Goal: Register for event/course

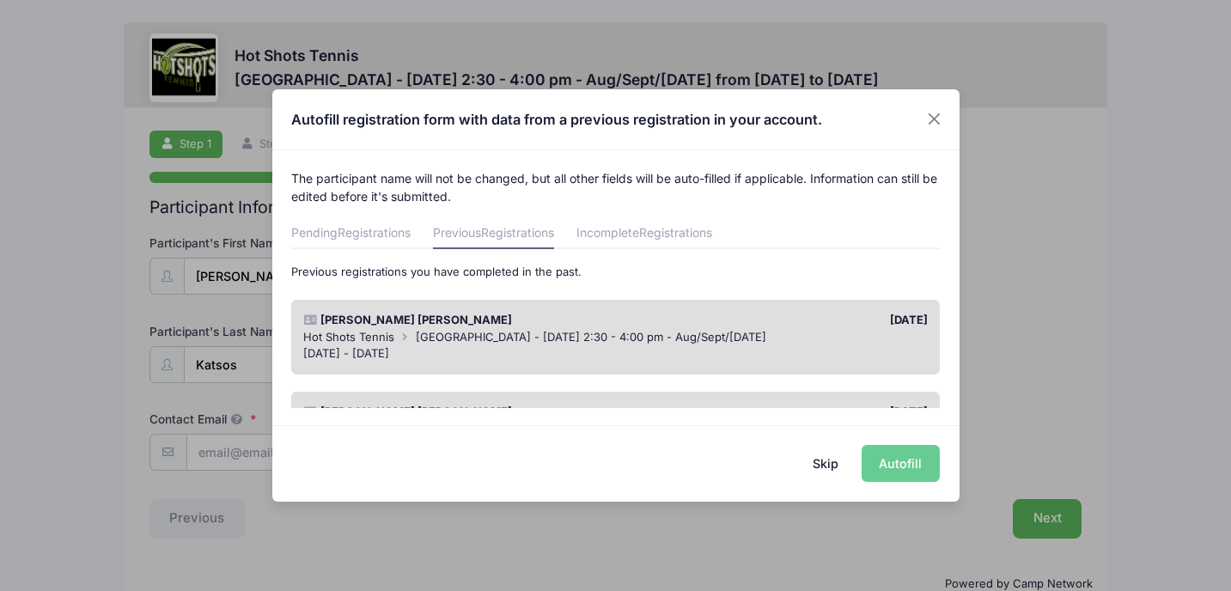
click at [704, 316] on div "[DATE]" at bounding box center [776, 320] width 320 height 17
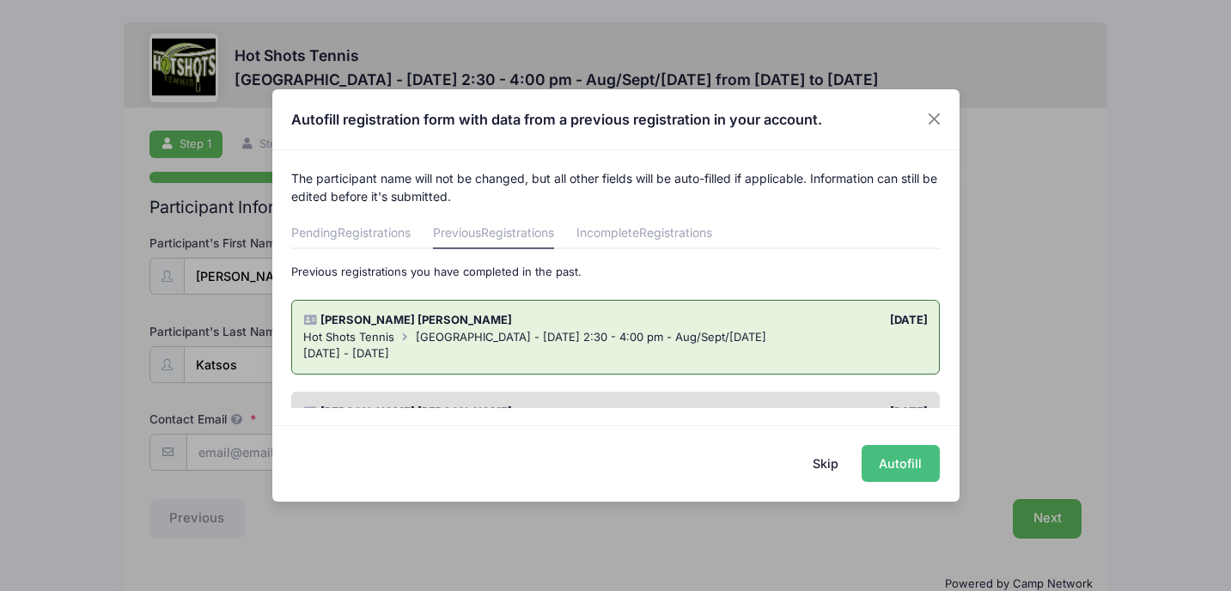
click at [881, 471] on button "Autofill" at bounding box center [901, 463] width 78 height 37
type input "[PERSON_NAME][EMAIL_ADDRESS][PERSON_NAME][DOMAIN_NAME]"
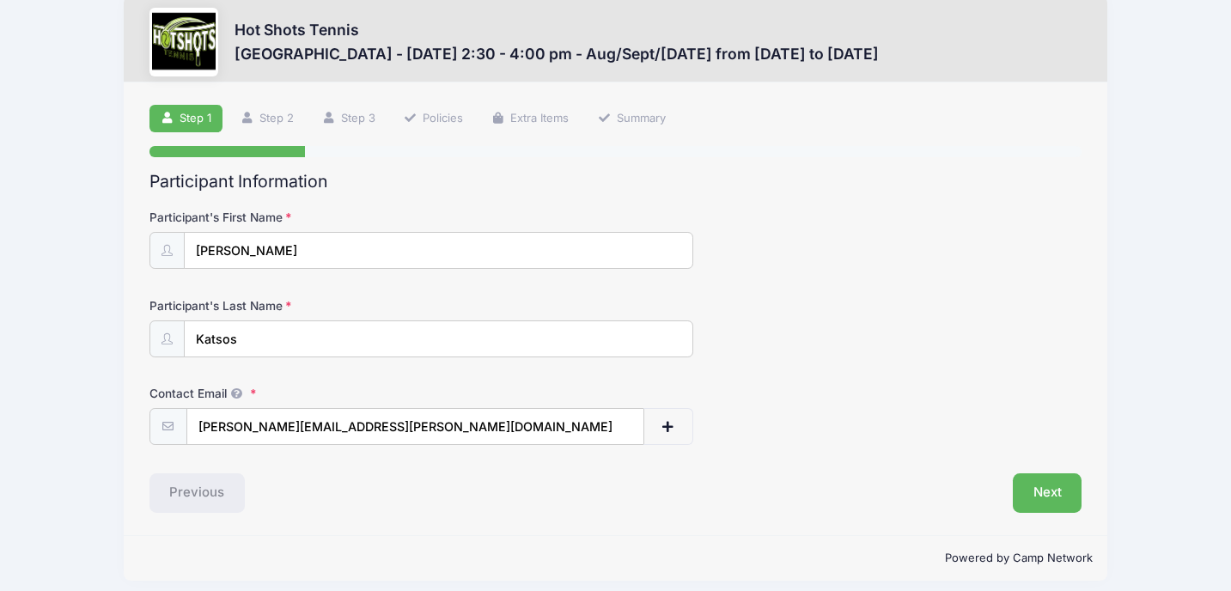
scroll to position [37, 0]
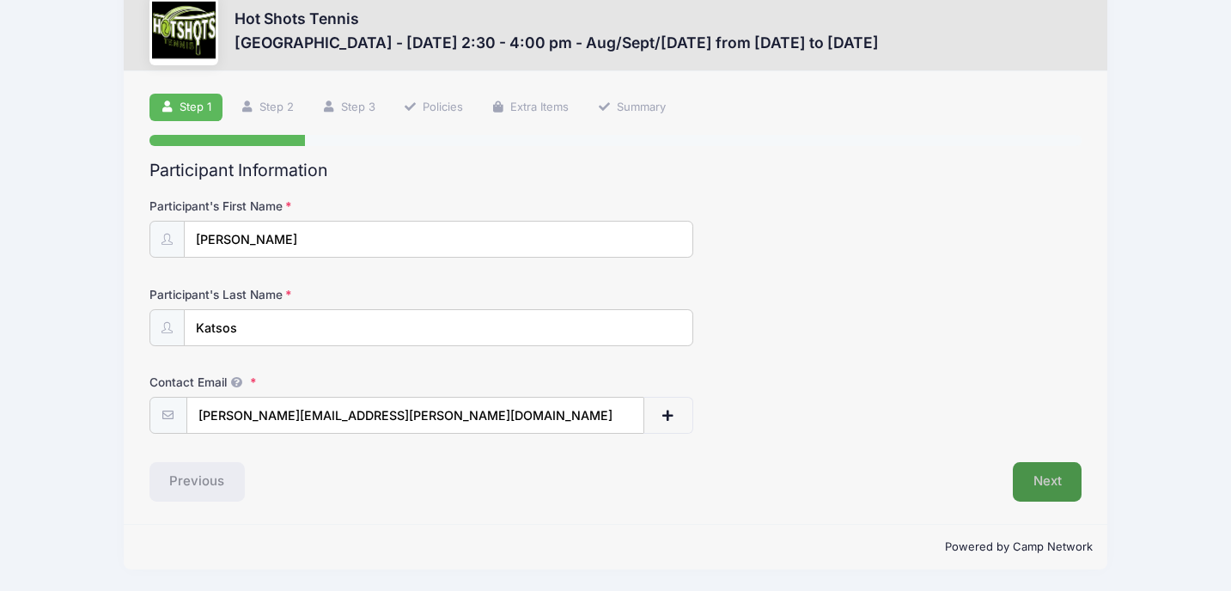
click at [1044, 478] on button "Next" at bounding box center [1048, 482] width 70 height 40
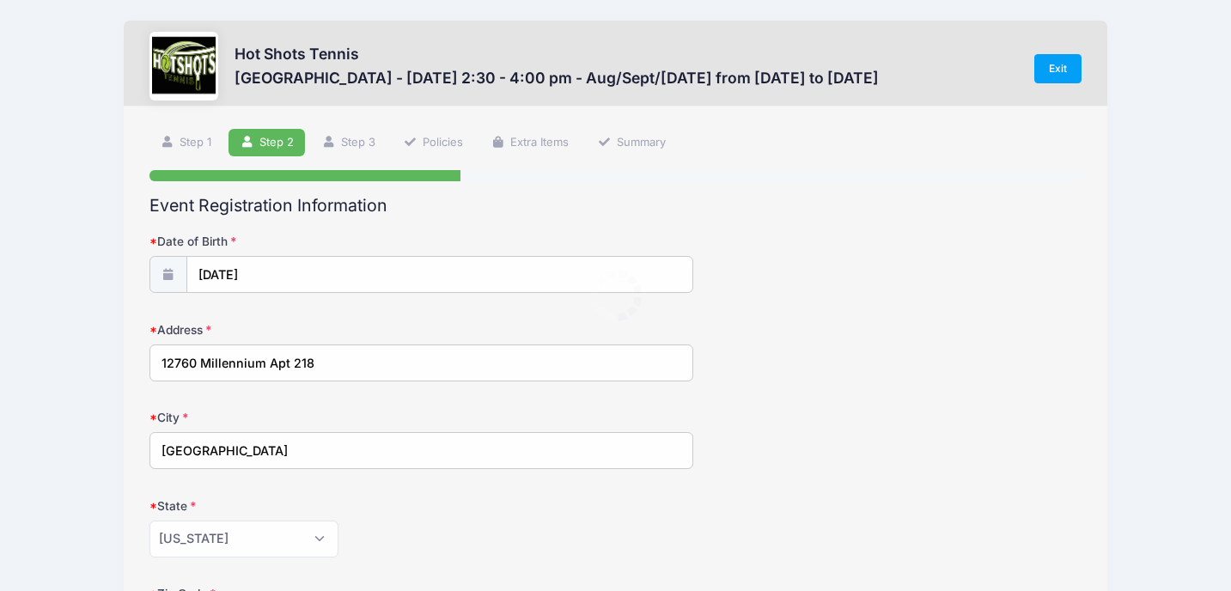
scroll to position [0, 0]
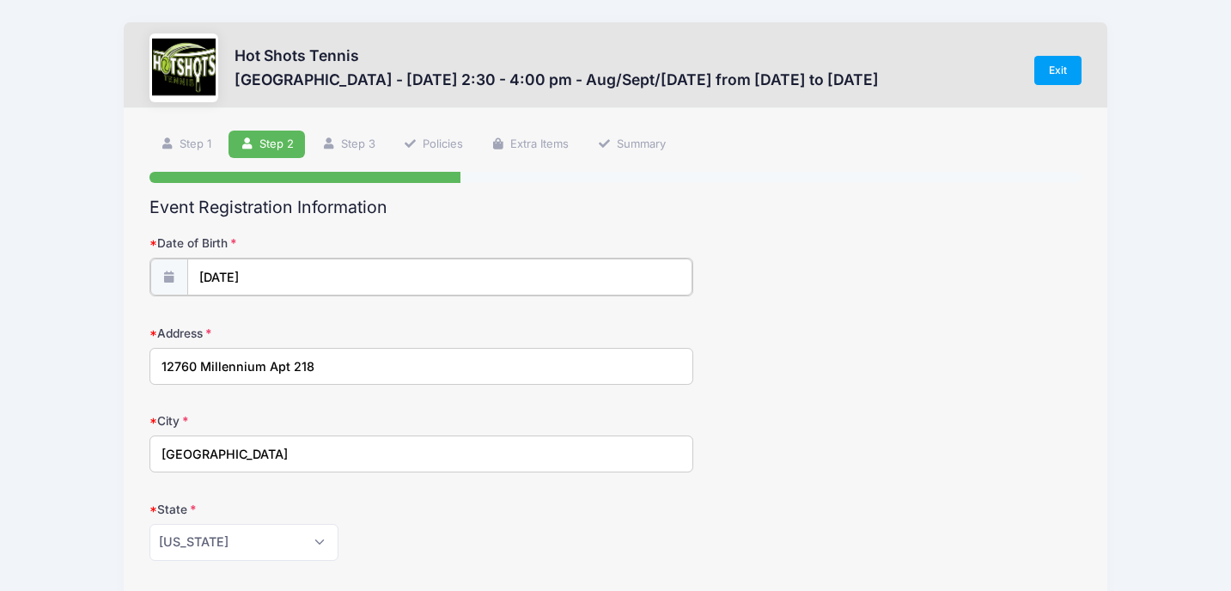
type input "2018"
select select "4"
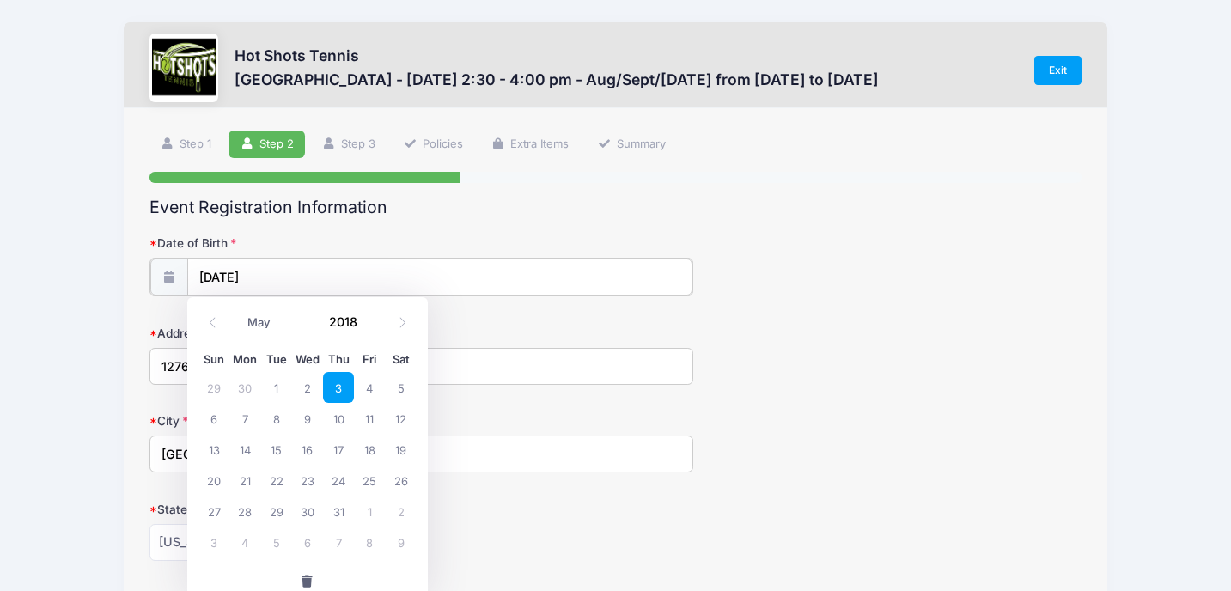
click at [233, 274] on input "05/03/2018" at bounding box center [439, 277] width 505 height 37
click at [343, 322] on input "2018" at bounding box center [348, 322] width 56 height 26
click at [369, 315] on span at bounding box center [370, 315] width 12 height 13
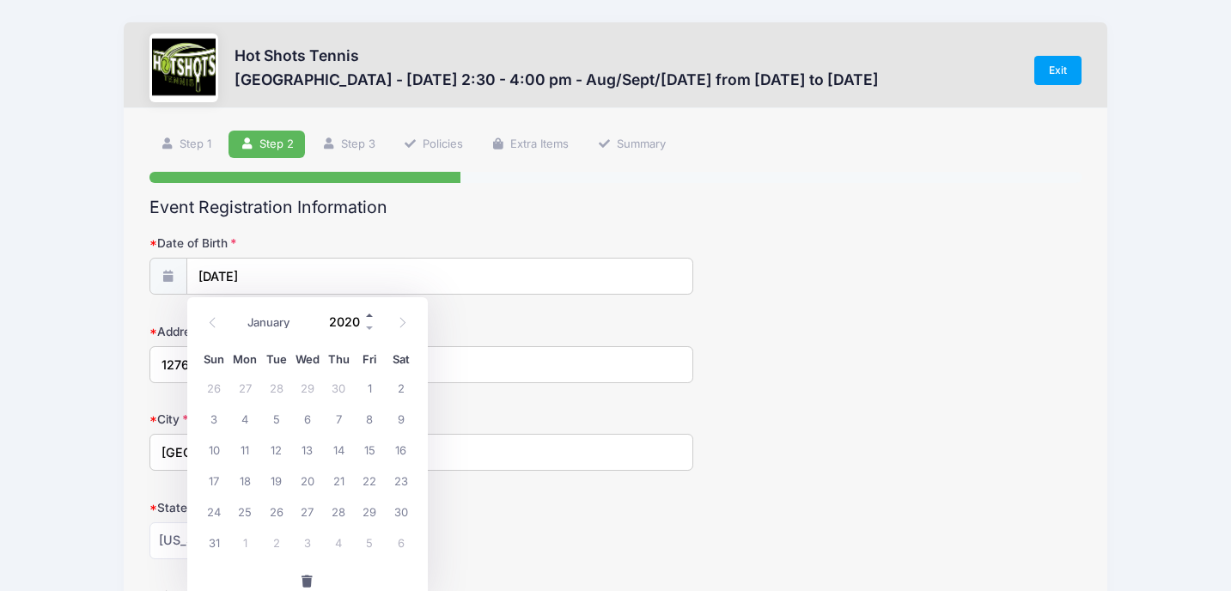
type input "2021"
click at [210, 320] on icon at bounding box center [212, 322] width 11 height 11
select select "1"
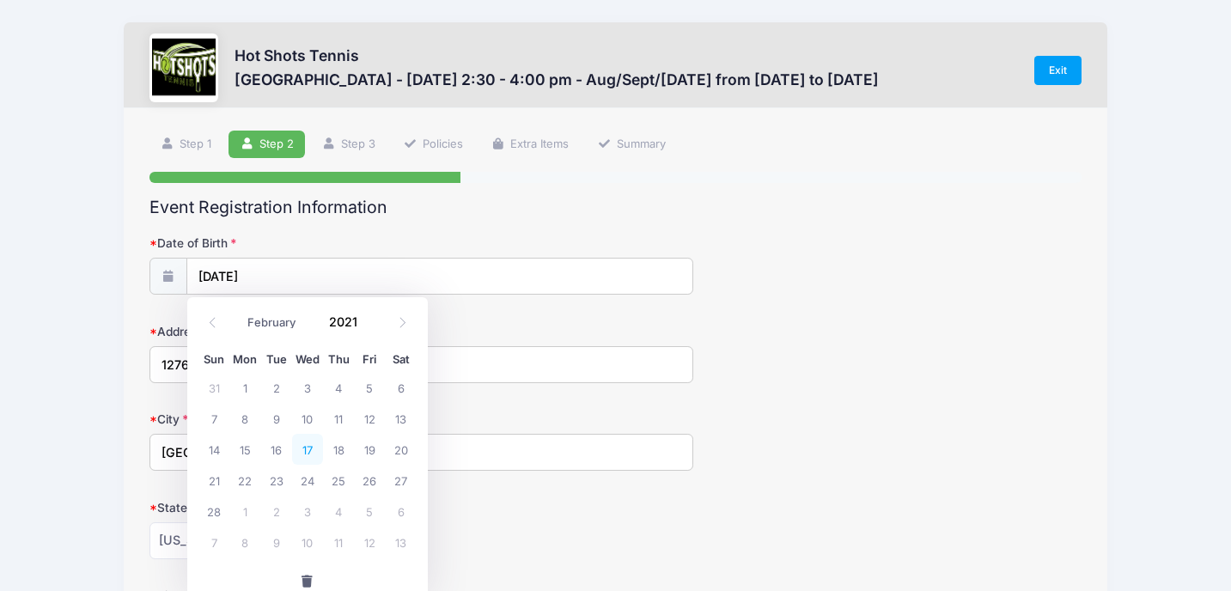
click at [302, 453] on span "17" at bounding box center [307, 449] width 31 height 31
type input "02/17/2021"
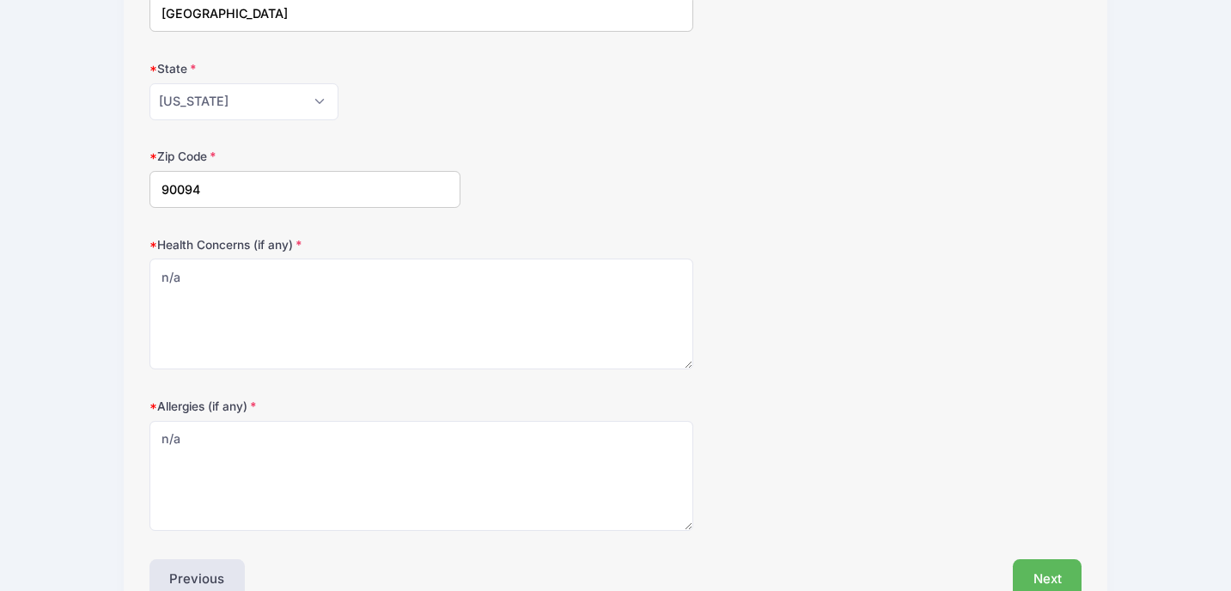
scroll to position [538, 0]
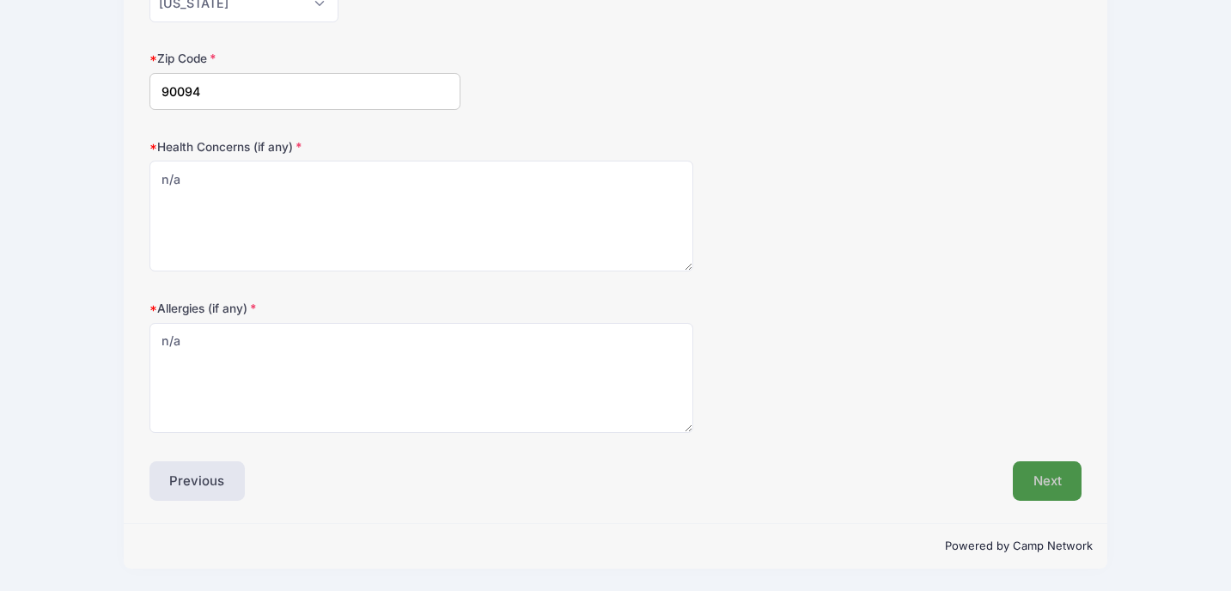
click at [1040, 483] on button "Next" at bounding box center [1048, 481] width 70 height 40
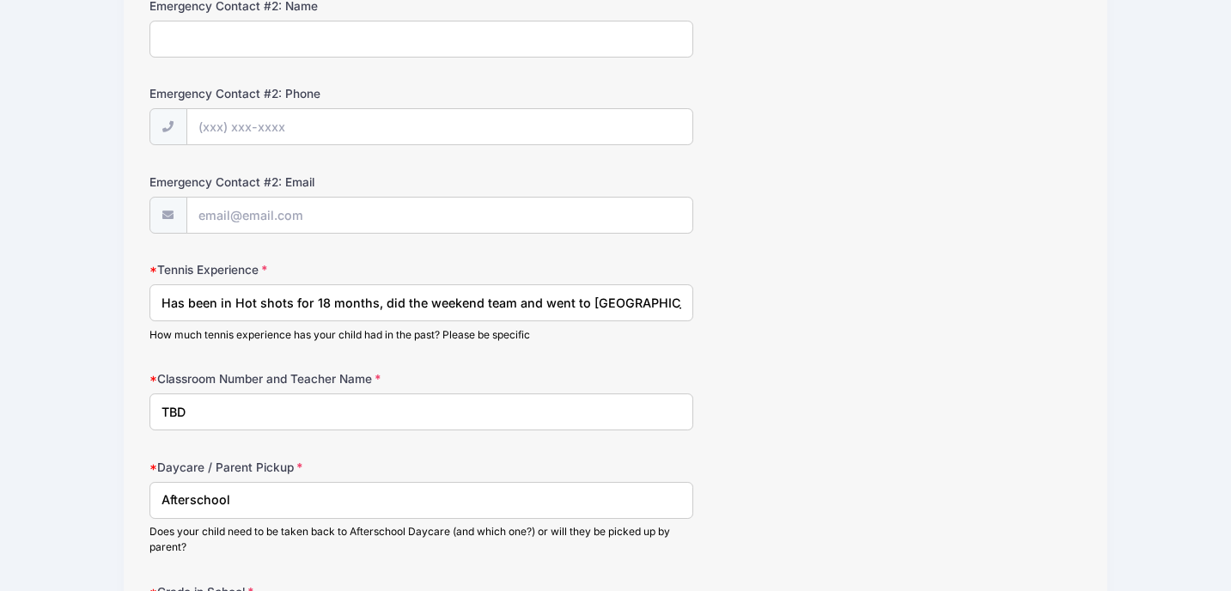
scroll to position [765, 0]
click at [255, 308] on input "Has been in Hot shots for 18 months, did the weekend team and went to LMU camp …" at bounding box center [421, 303] width 544 height 37
type input "has taken a few lessons and plays with family about 1x per month"
click at [224, 414] on input "TBD" at bounding box center [421, 412] width 544 height 37
type input "T"
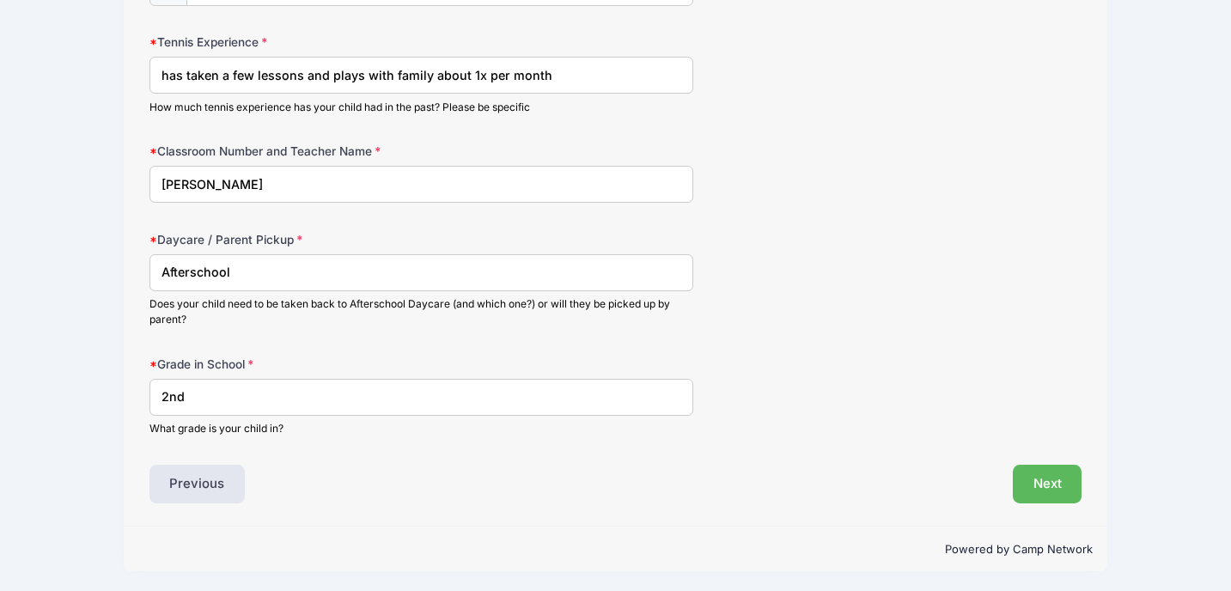
scroll to position [996, 0]
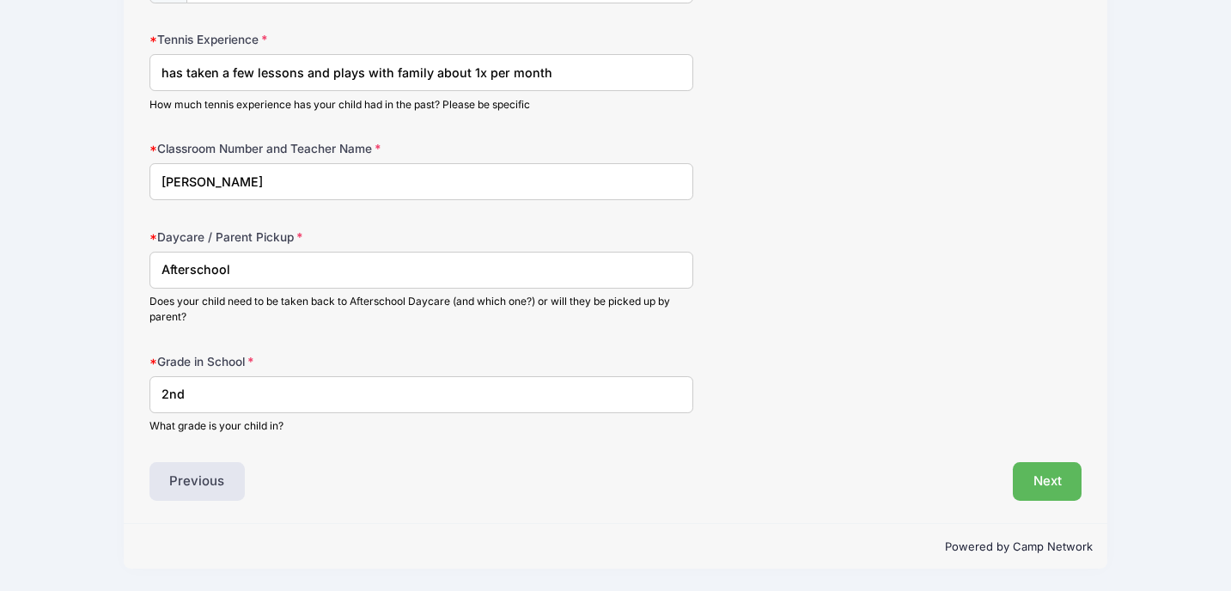
type input "TK Beasom"
drag, startPoint x: 186, startPoint y: 398, endPoint x: 136, endPoint y: 395, distance: 50.7
type input "TK"
click at [1057, 471] on button "Next" at bounding box center [1048, 482] width 70 height 40
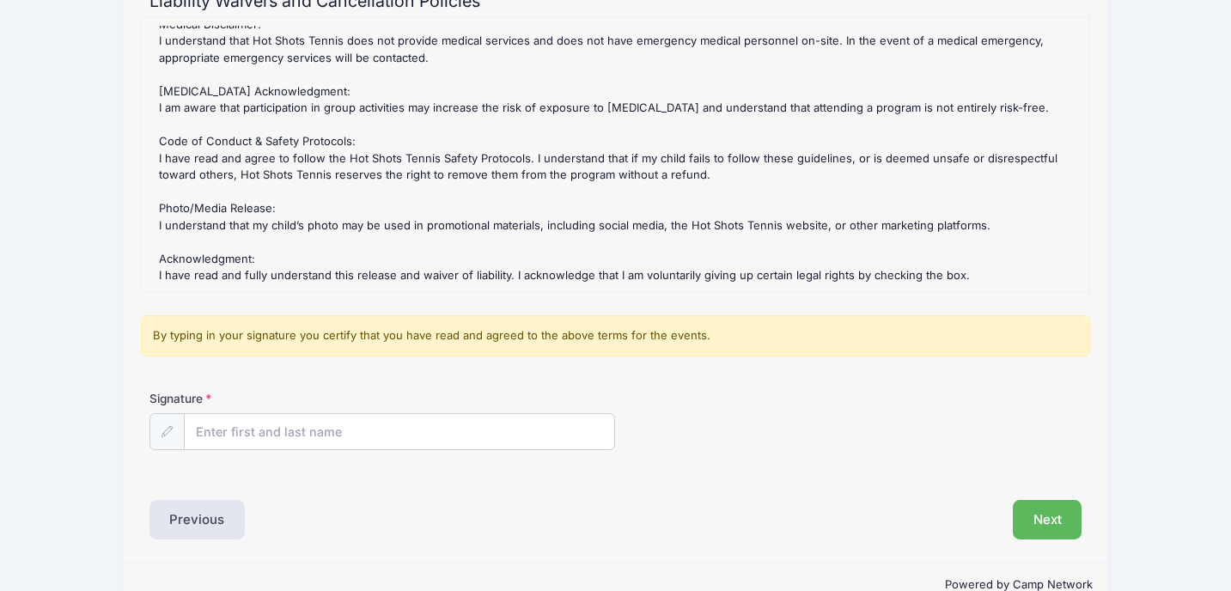
scroll to position [207, 0]
click at [372, 423] on input "Signature" at bounding box center [400, 431] width 430 height 37
type input "Jacqueline katsos"
click at [1049, 527] on button "Next" at bounding box center [1048, 519] width 70 height 40
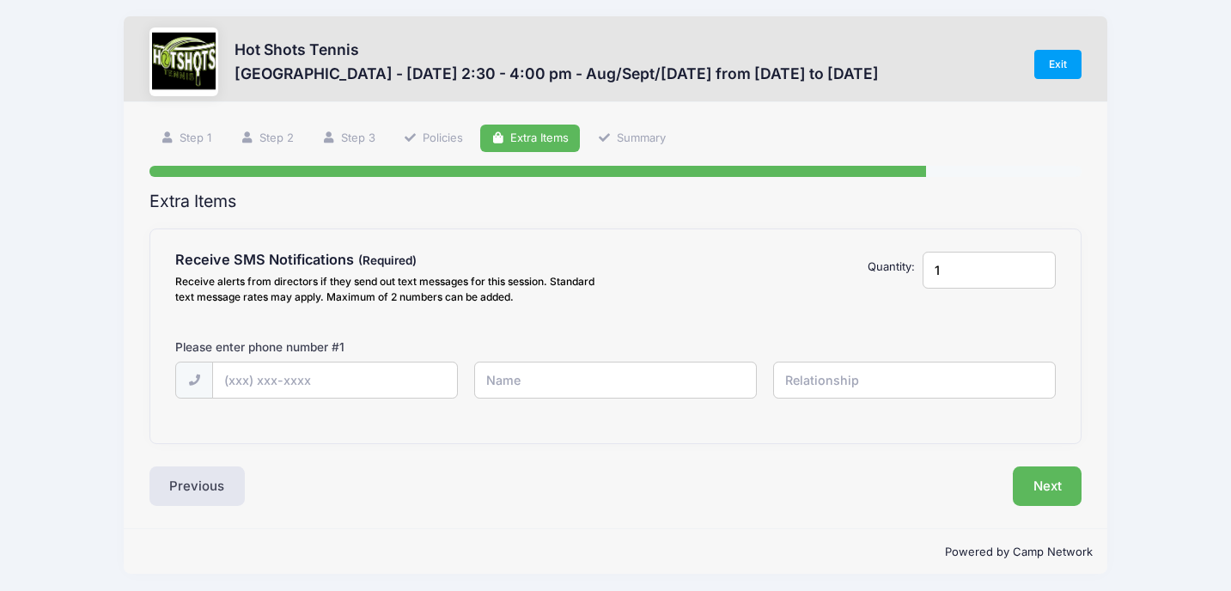
scroll to position [0, 0]
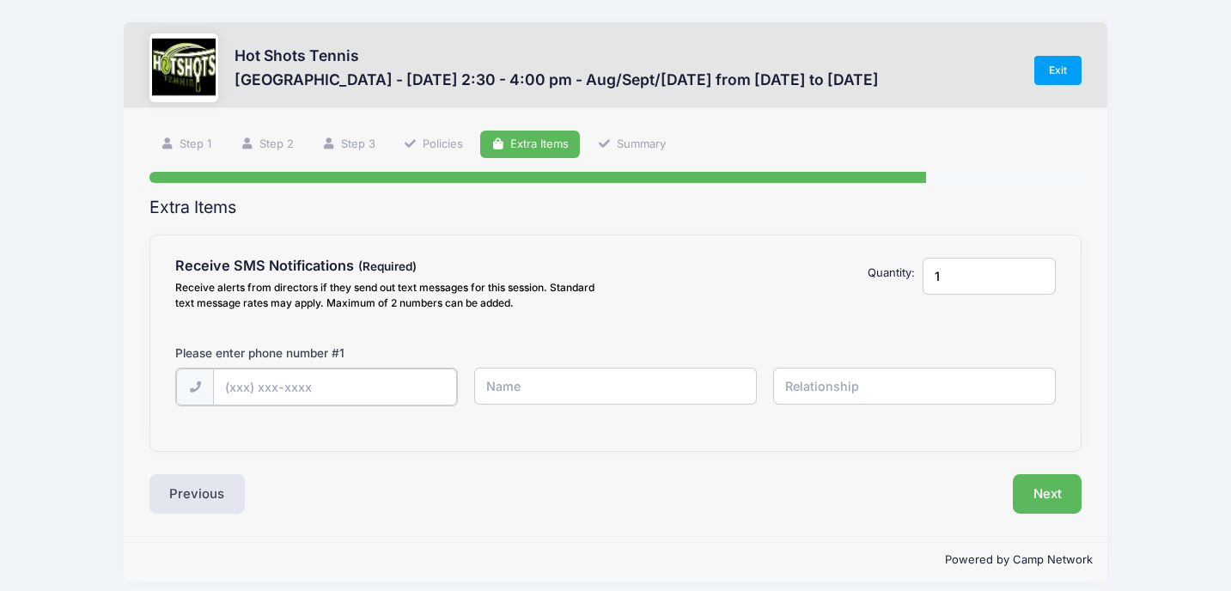
click at [0, 0] on input "text" at bounding box center [0, 0] width 0 height 0
type input "(310) 560-3820"
click at [0, 0] on input "jacqueline" at bounding box center [0, 0] width 0 height 0
type input "jacqueline katsos"
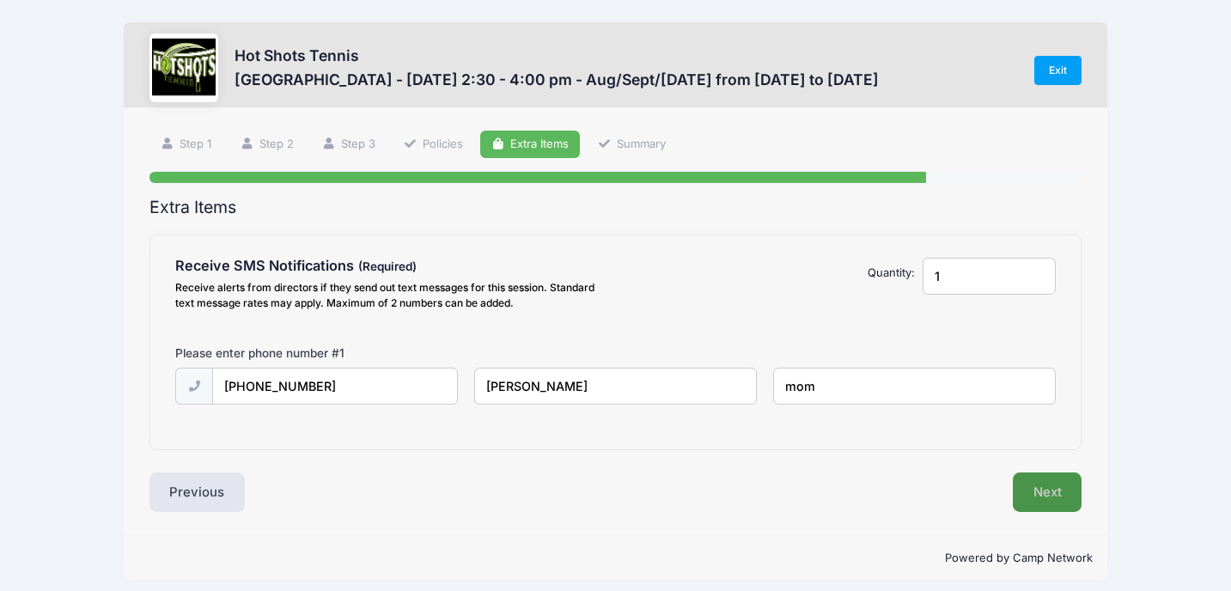
type input "mom"
click at [1054, 486] on button "Next" at bounding box center [1048, 492] width 70 height 40
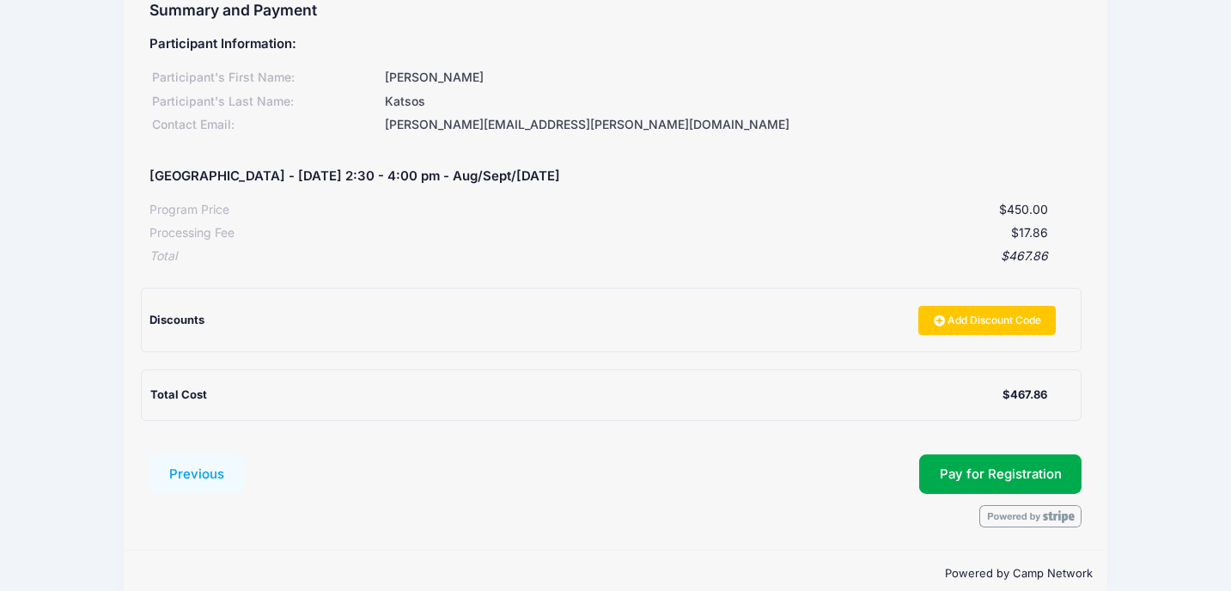
scroll to position [223, 0]
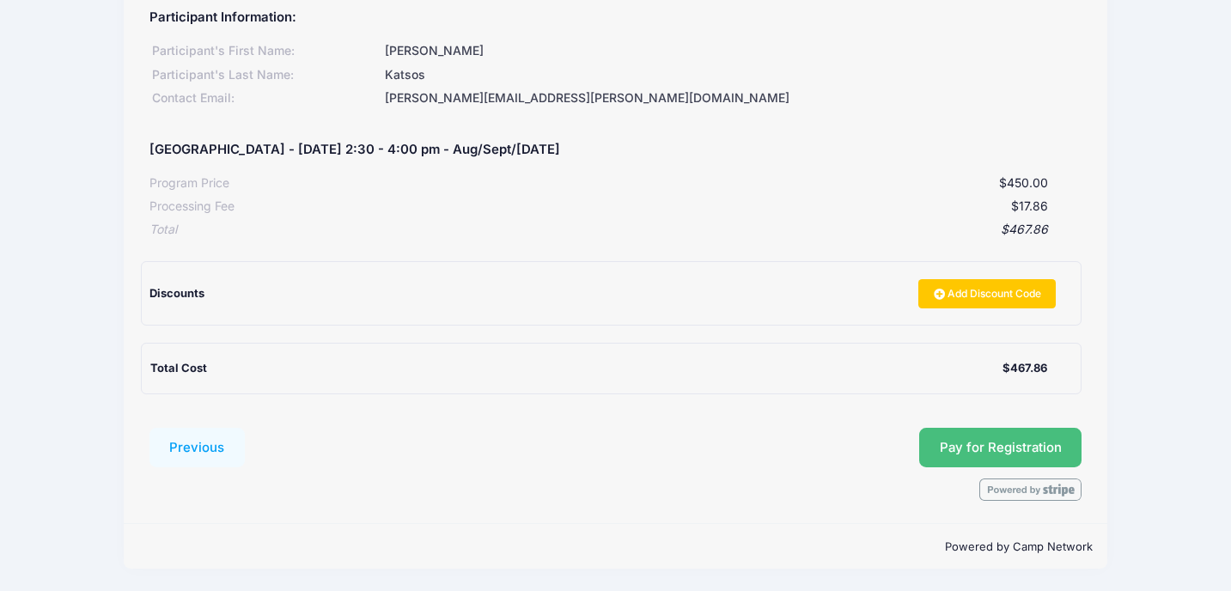
click at [999, 451] on span "Pay for Registration" at bounding box center [1001, 447] width 122 height 15
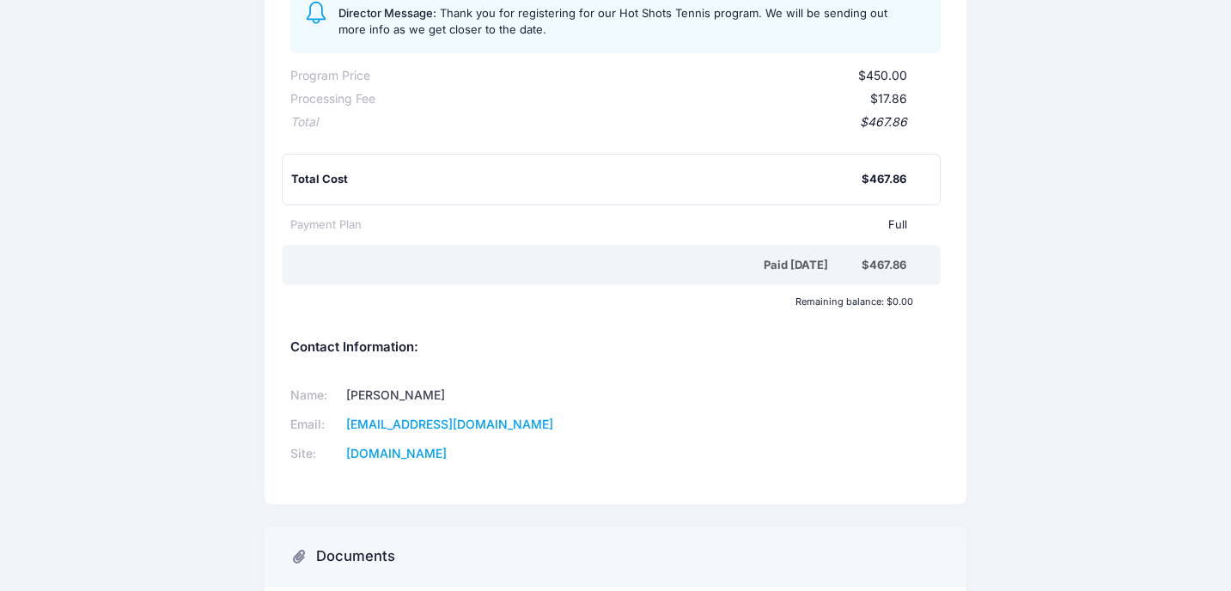
scroll to position [434, 0]
